Goal: Find specific page/section: Find specific page/section

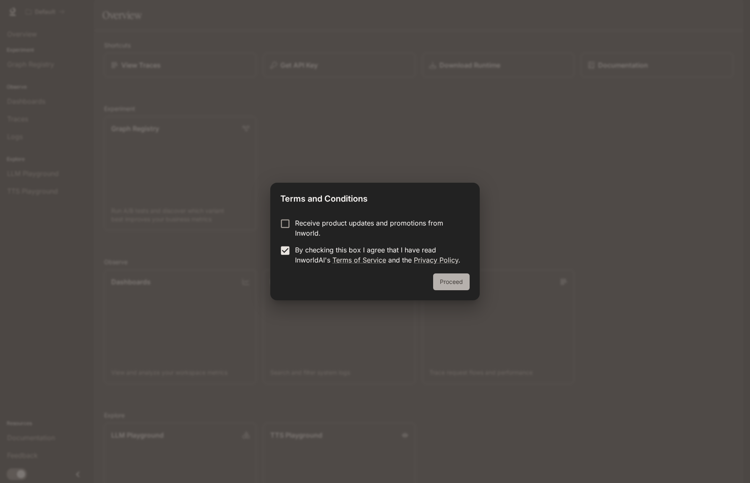
click at [459, 282] on button "Proceed" at bounding box center [451, 281] width 37 height 17
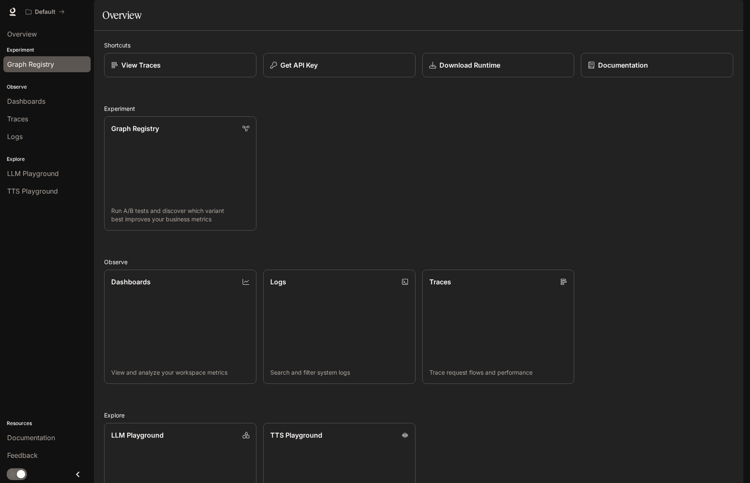
click at [48, 65] on span "Graph Registry" at bounding box center [30, 64] width 47 height 10
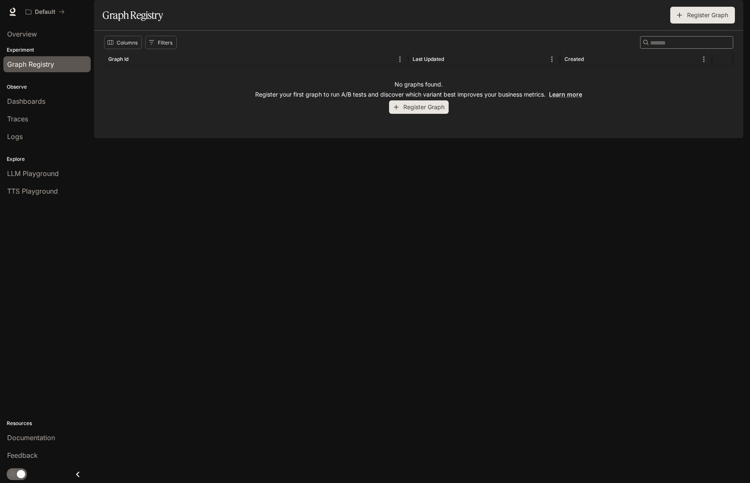
click at [36, 104] on span "Dashboards" at bounding box center [26, 101] width 38 height 10
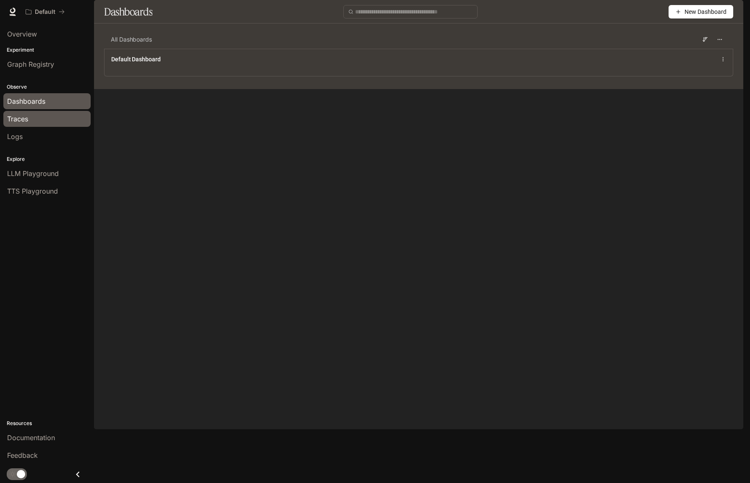
click at [33, 111] on link "Traces" at bounding box center [46, 119] width 87 height 16
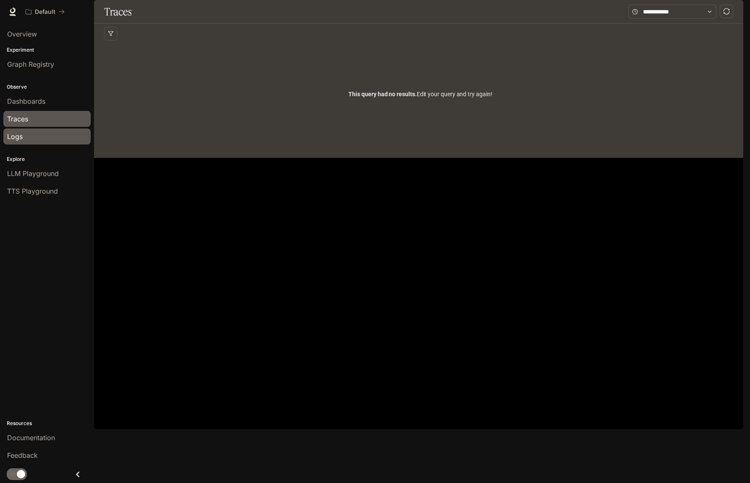
click at [25, 136] on div "Logs" at bounding box center [47, 136] width 80 height 10
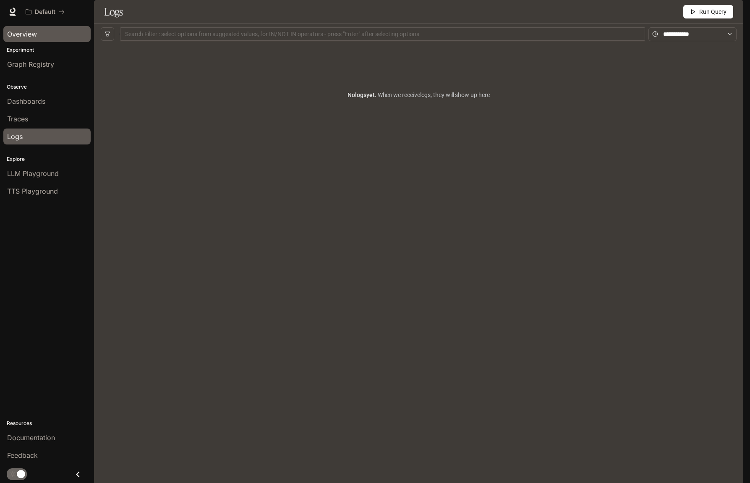
click at [33, 33] on span "Overview" at bounding box center [22, 34] width 30 height 10
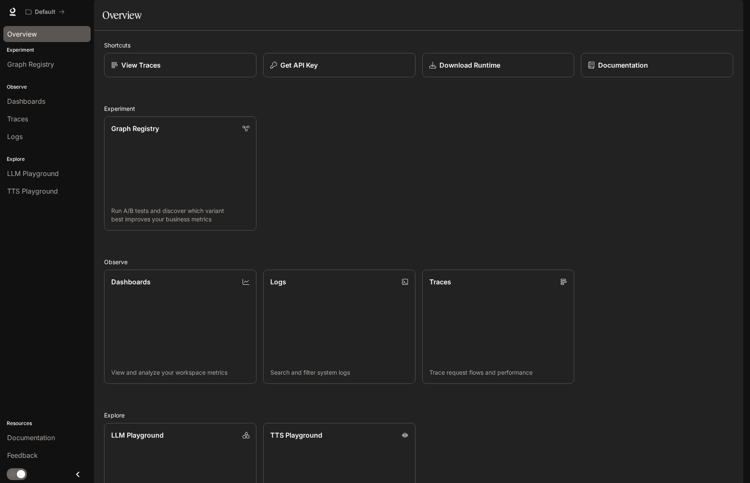
click at [127, 24] on h1 "Overview" at bounding box center [121, 15] width 39 height 17
click at [160, 70] on div "View Traces" at bounding box center [179, 65] width 139 height 10
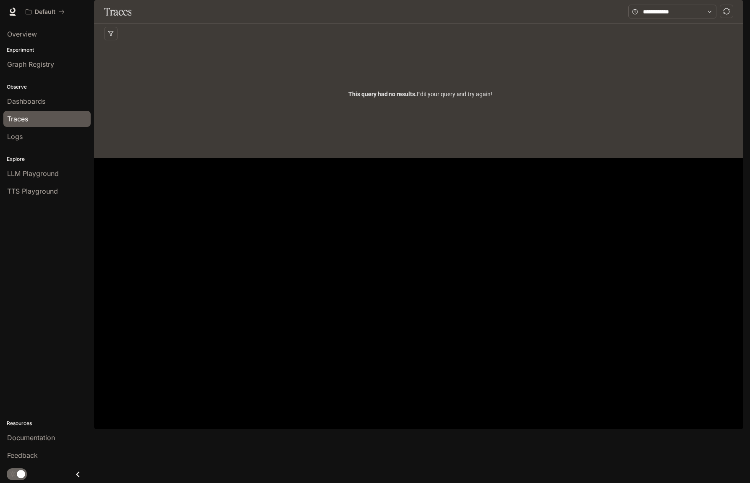
click at [398, 105] on div "This query had no results. Edit your query and try again!" at bounding box center [420, 94] width 632 height 101
click at [402, 99] on span "This query had no results. Edit your query and try again!" at bounding box center [420, 93] width 144 height 9
click at [33, 65] on span "Graph Registry" at bounding box center [30, 64] width 47 height 10
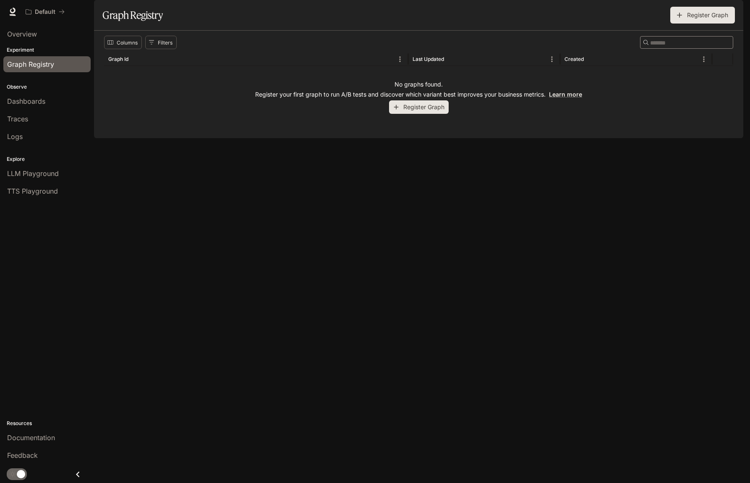
click at [730, 15] on img "button" at bounding box center [732, 12] width 12 height 12
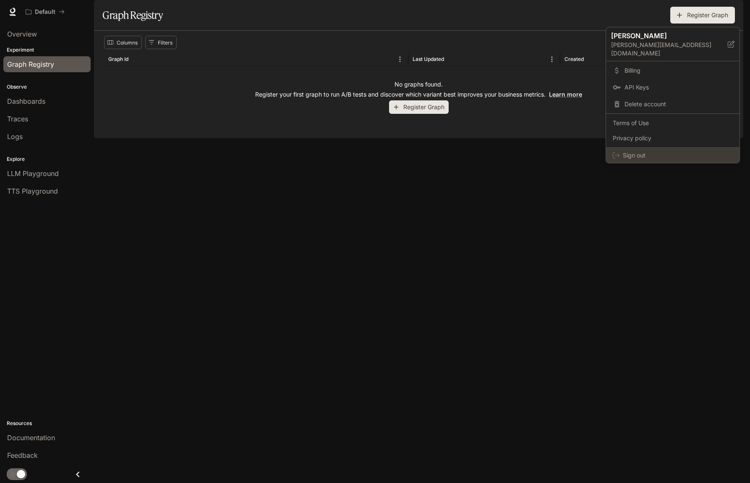
click at [655, 151] on span "Sign out" at bounding box center [678, 155] width 110 height 8
